Goal: Task Accomplishment & Management: Manage account settings

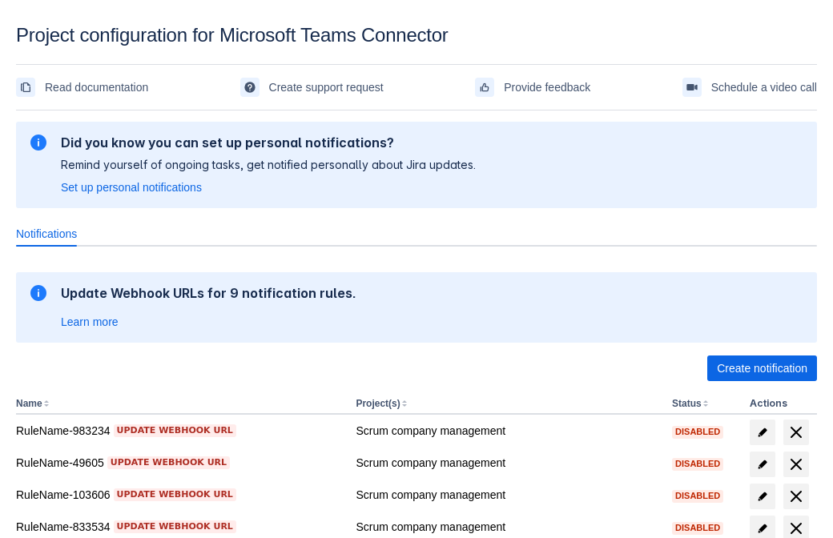
click at [761, 368] on span "Create notification" at bounding box center [761, 368] width 90 height 26
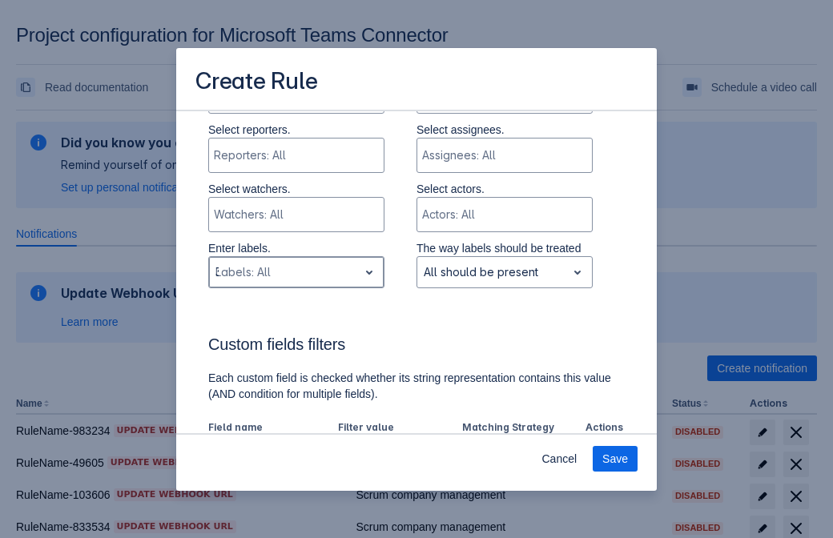
type input "325955_label"
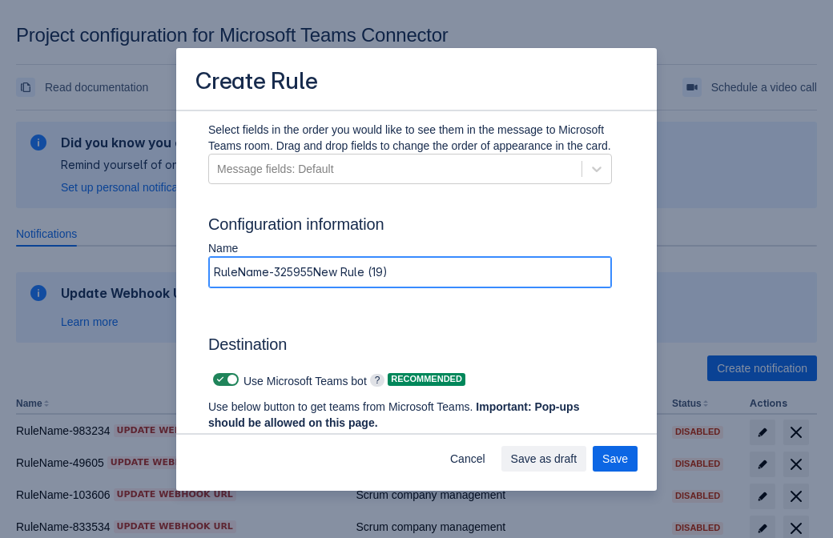
type input "RuleName-325955New Rule (19)"
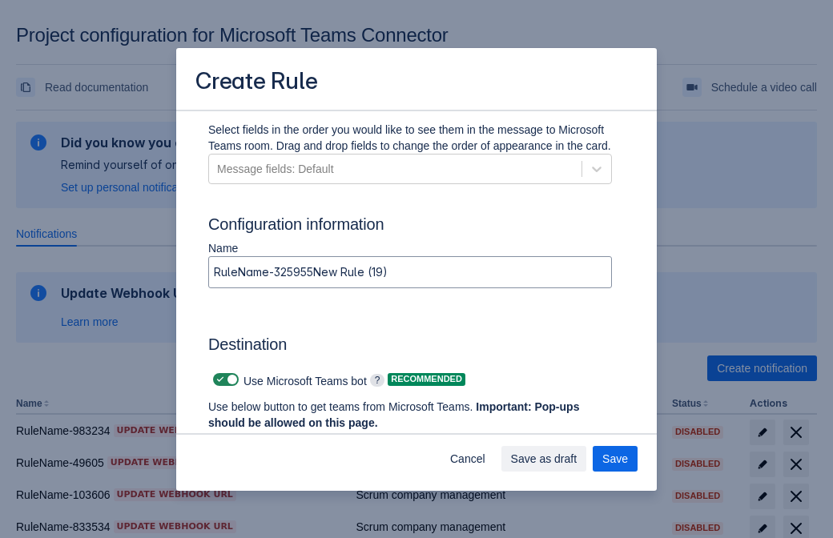
click at [218, 379] on span at bounding box center [220, 379] width 13 height 13
click at [218, 379] on input "checkbox" at bounding box center [218, 380] width 10 height 10
checkbox input "false"
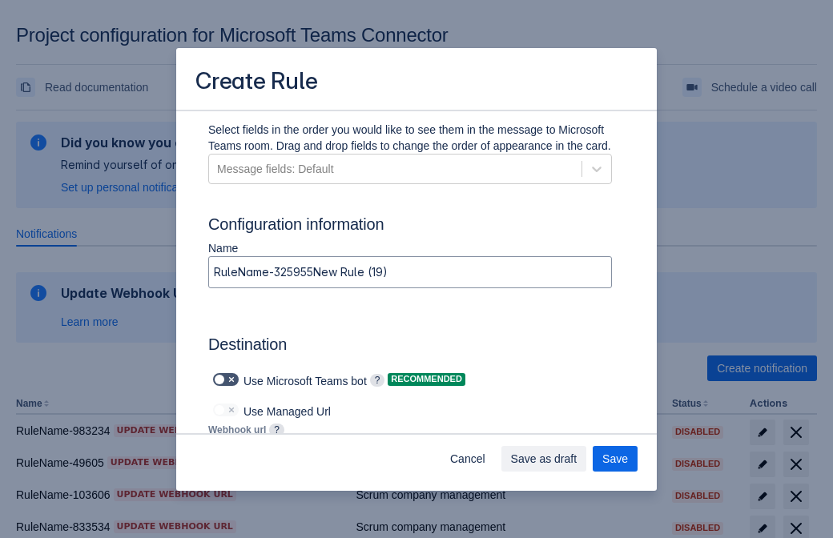
type input "https://prod-103.westeurope.logic.azure.com:443/workflows/562279af401f414e8dae6…"
click at [615, 459] on span "Save" at bounding box center [615, 459] width 26 height 26
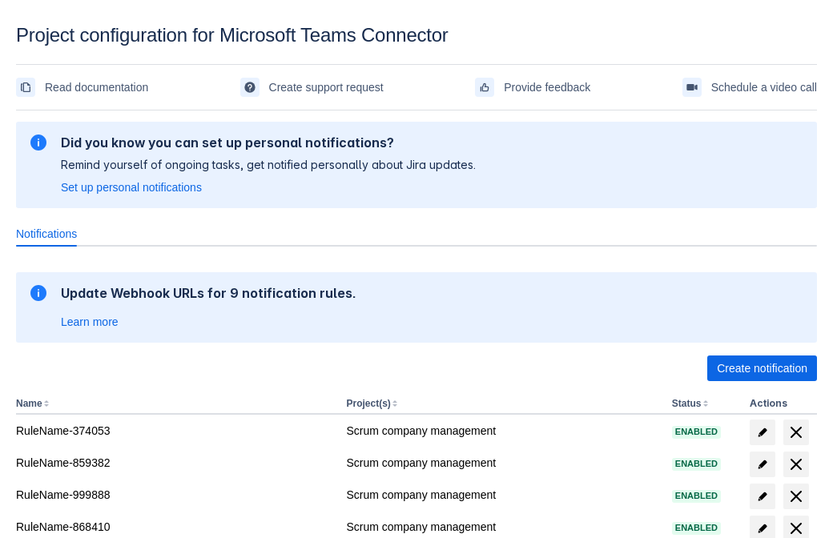
scroll to position [295, 0]
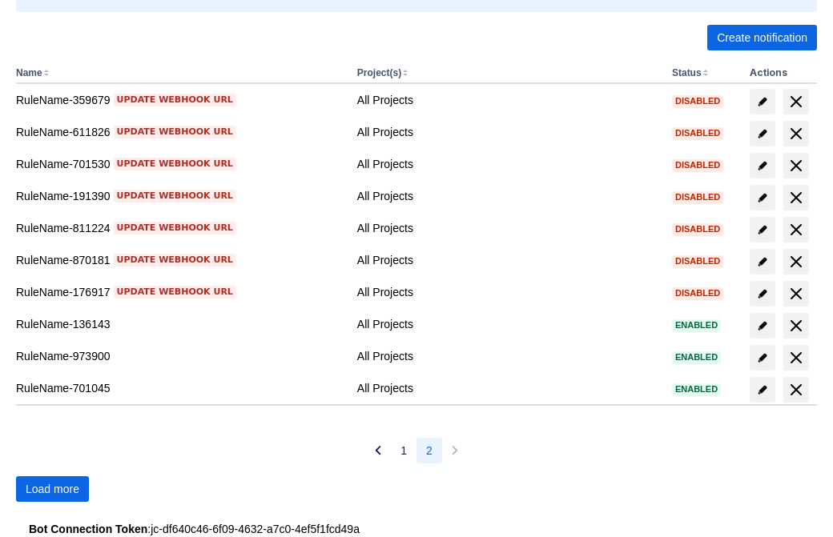
click at [52, 489] on span "Load more" at bounding box center [53, 489] width 54 height 26
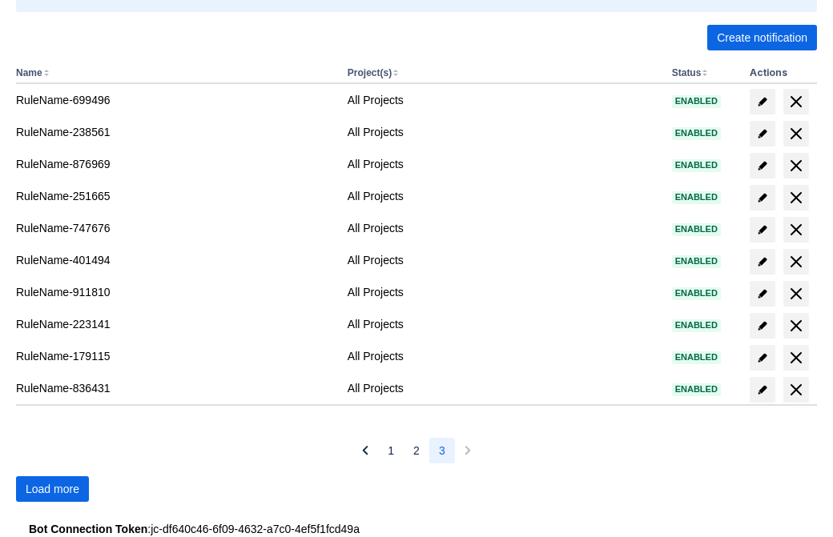
click at [52, 489] on span "Load more" at bounding box center [53, 489] width 54 height 26
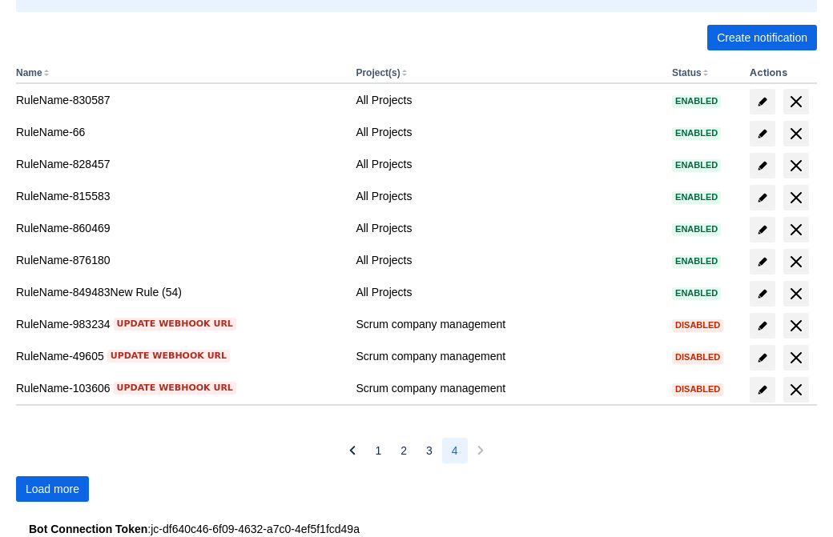
click at [52, 489] on span "Load more" at bounding box center [53, 489] width 54 height 26
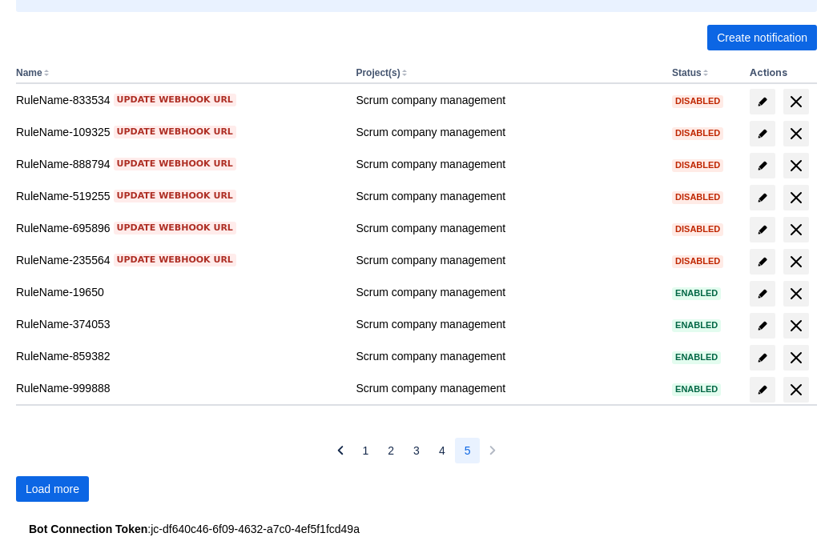
click at [52, 489] on span "Load more" at bounding box center [53, 489] width 54 height 26
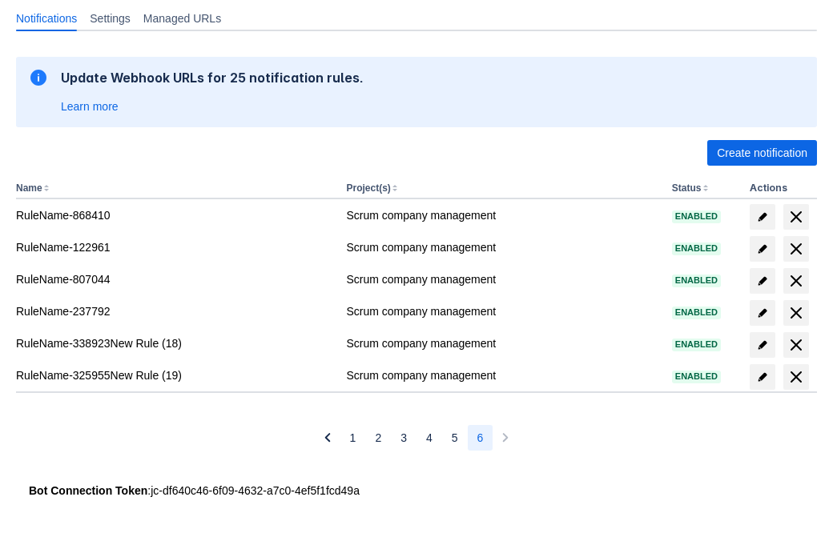
click at [795, 377] on span "delete" at bounding box center [795, 376] width 19 height 19
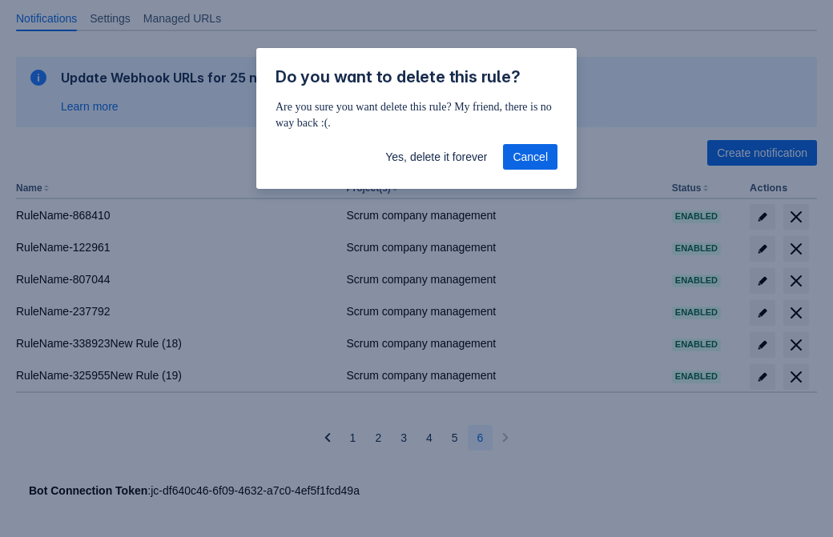
click at [436, 157] on span "Yes, delete it forever" at bounding box center [436, 157] width 102 height 26
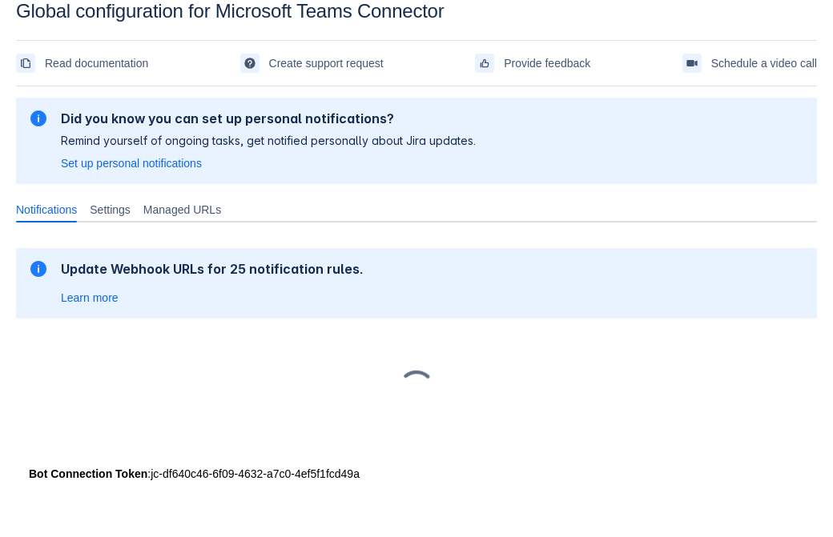
scroll to position [24, 0]
